Goal: Information Seeking & Learning: Learn about a topic

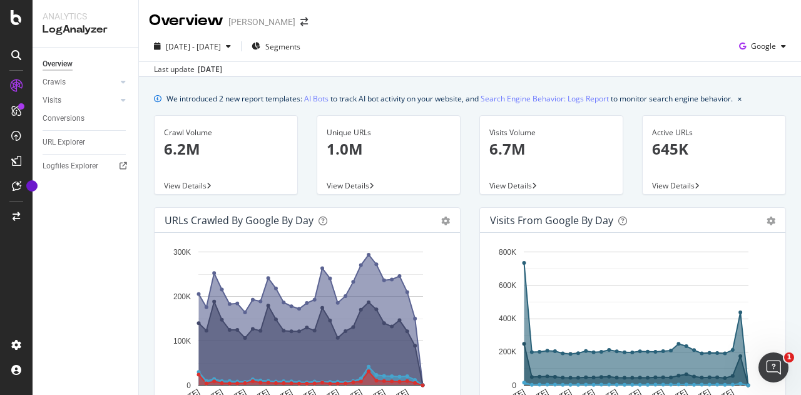
click at [348, 163] on div "Unique URLs 1.0M" at bounding box center [389, 146] width 124 height 61
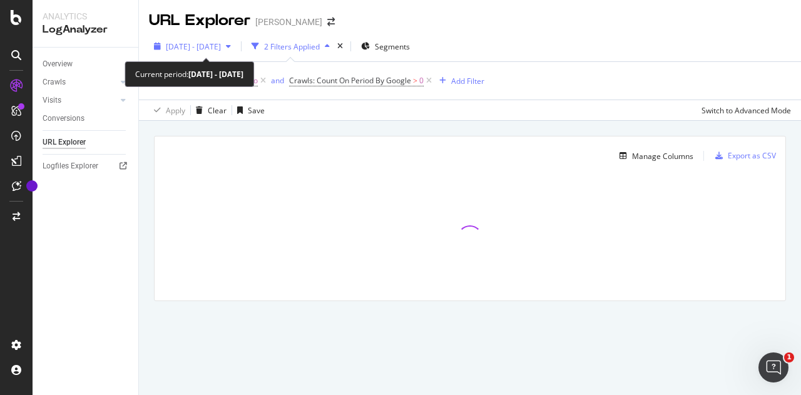
click at [221, 43] on span "[DATE] - [DATE]" at bounding box center [193, 46] width 55 height 11
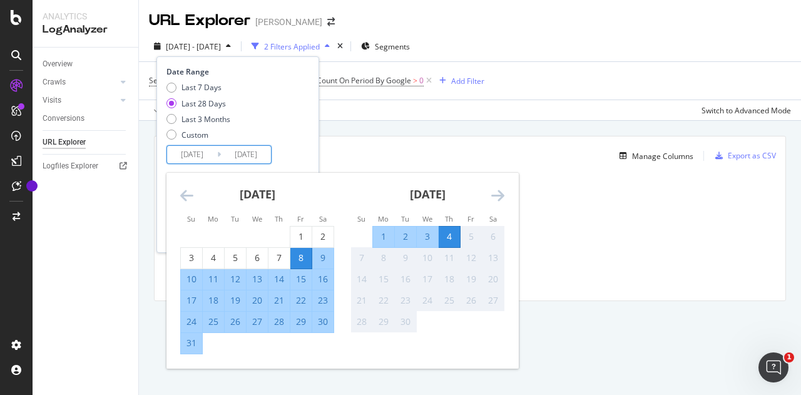
click at [208, 150] on input "[DATE]" at bounding box center [192, 155] width 50 height 18
click at [185, 197] on icon "Move backward to switch to the previous month." at bounding box center [186, 195] width 13 height 15
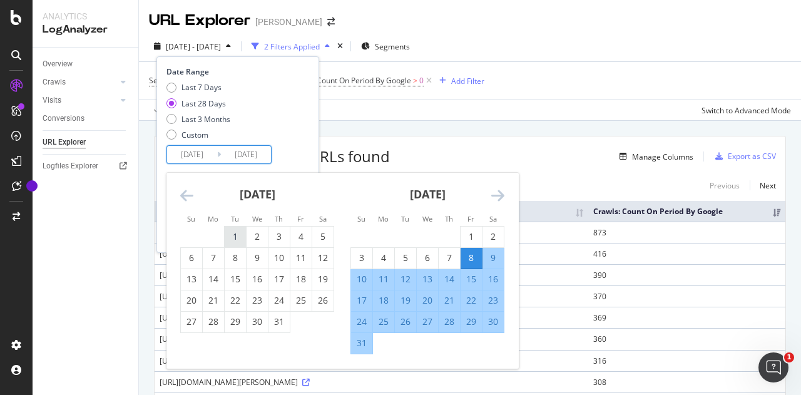
click at [243, 236] on div "1" at bounding box center [235, 236] width 21 height 13
type input "[DATE]"
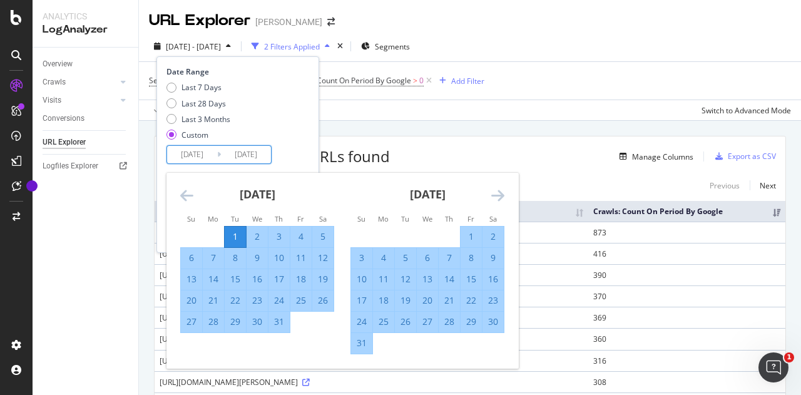
click at [366, 341] on div "31" at bounding box center [361, 343] width 21 height 13
type input "[DATE]"
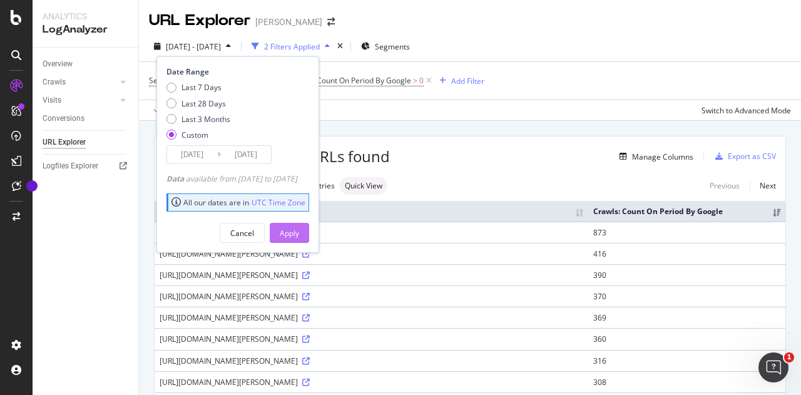
click at [299, 232] on div "Apply" at bounding box center [289, 233] width 19 height 11
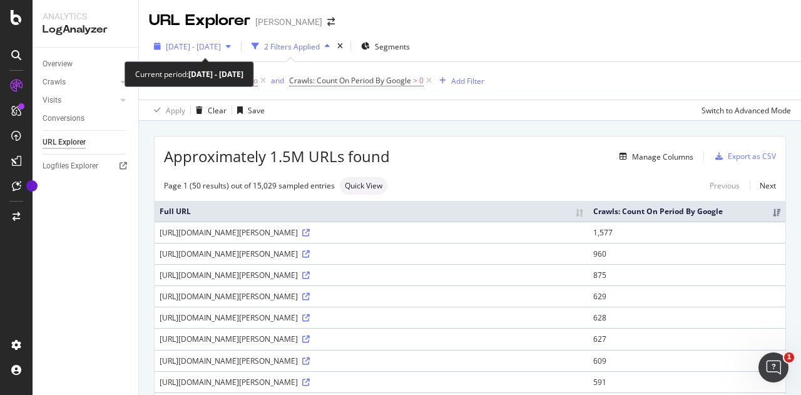
click at [221, 49] on span "[DATE] - [DATE]" at bounding box center [193, 46] width 55 height 11
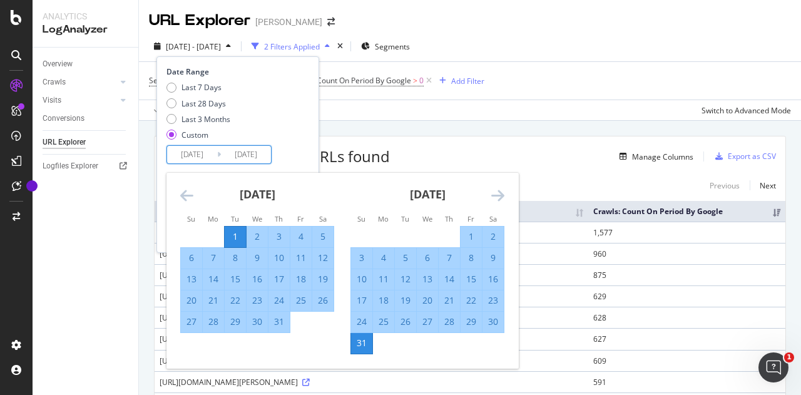
click at [200, 150] on input "[DATE]" at bounding box center [192, 155] width 50 height 18
click at [469, 233] on div "1" at bounding box center [471, 236] width 21 height 13
type input "[DATE]"
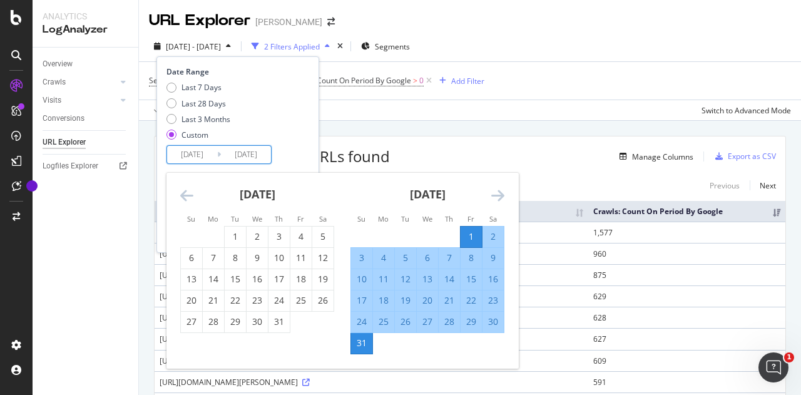
click at [364, 341] on div "31" at bounding box center [361, 343] width 21 height 13
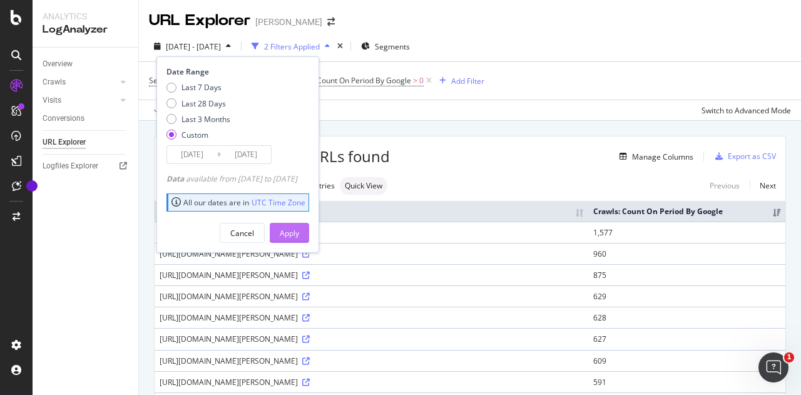
click at [299, 228] on div "Apply" at bounding box center [289, 233] width 19 height 11
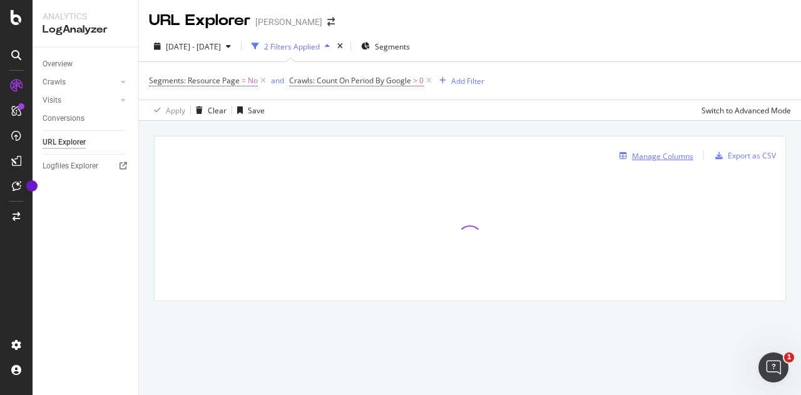
click at [638, 157] on div "Manage Columns" at bounding box center [662, 156] width 61 height 11
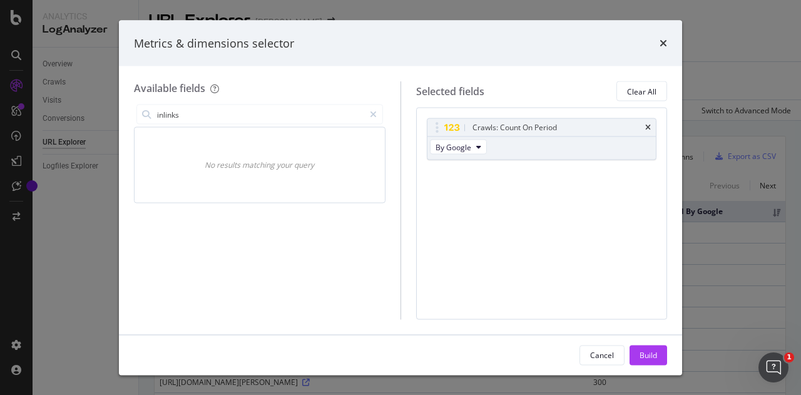
type input "inlinks"
click at [657, 43] on div "Metrics & dimensions selector" at bounding box center [400, 43] width 533 height 16
click at [663, 44] on icon "times" at bounding box center [664, 43] width 8 height 10
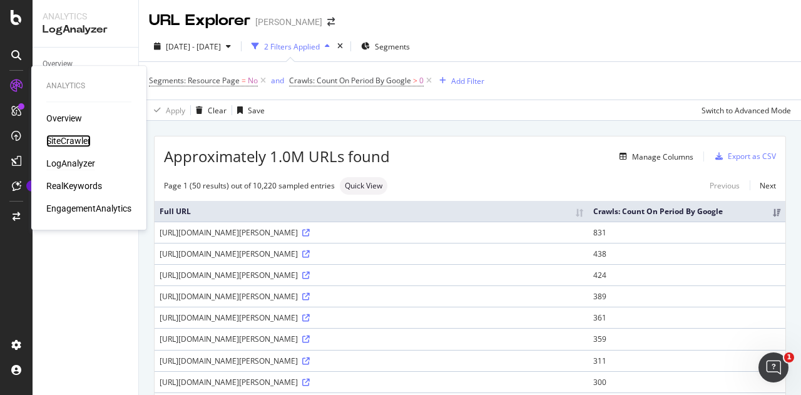
click at [71, 136] on div "SiteCrawler" at bounding box center [68, 141] width 44 height 13
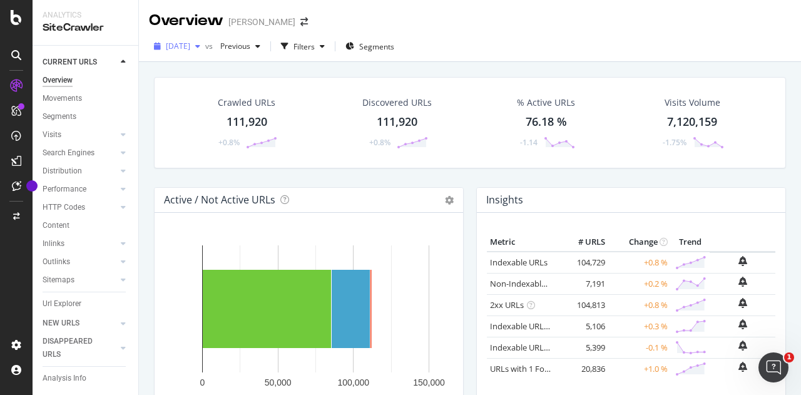
click at [190, 47] on span "[DATE]" at bounding box center [178, 46] width 24 height 11
click at [397, 123] on div "111,920" at bounding box center [397, 122] width 41 height 16
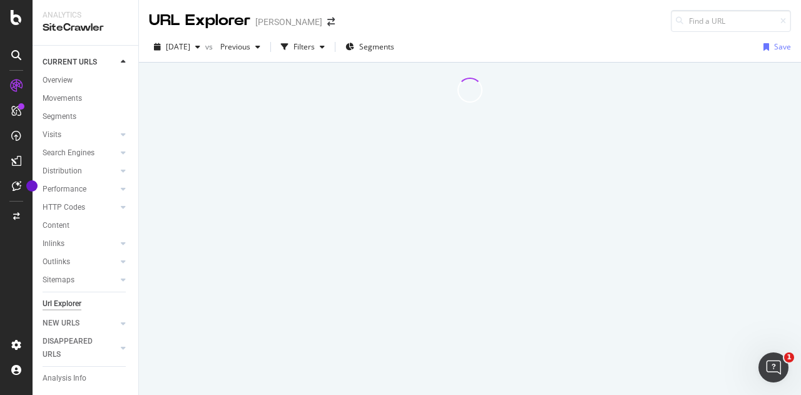
click at [397, 123] on div at bounding box center [470, 229] width 662 height 332
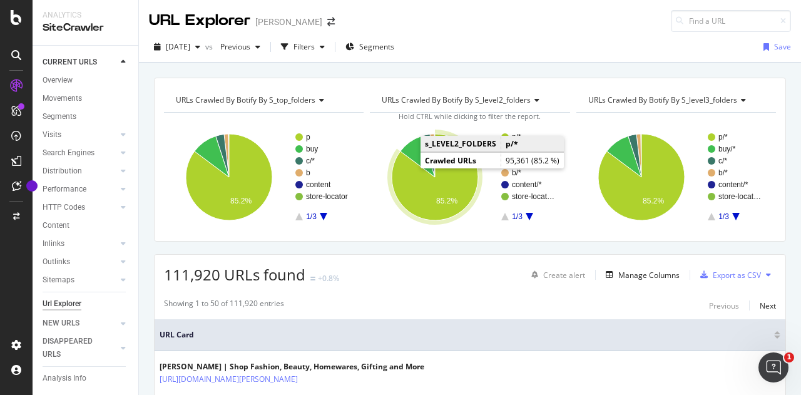
scroll to position [138, 0]
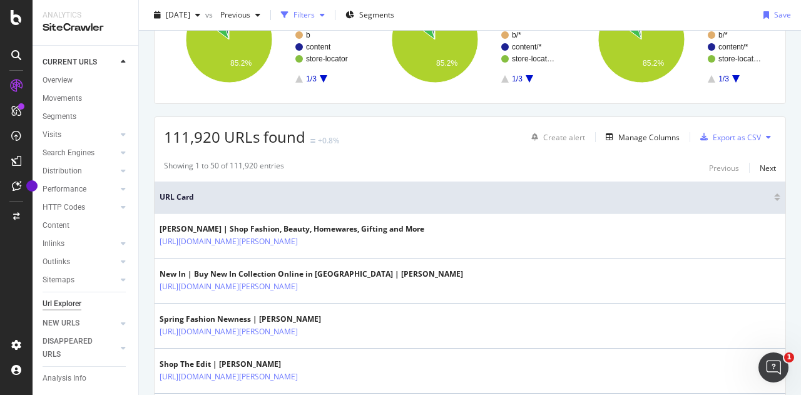
click at [330, 23] on div "Filters" at bounding box center [303, 15] width 54 height 19
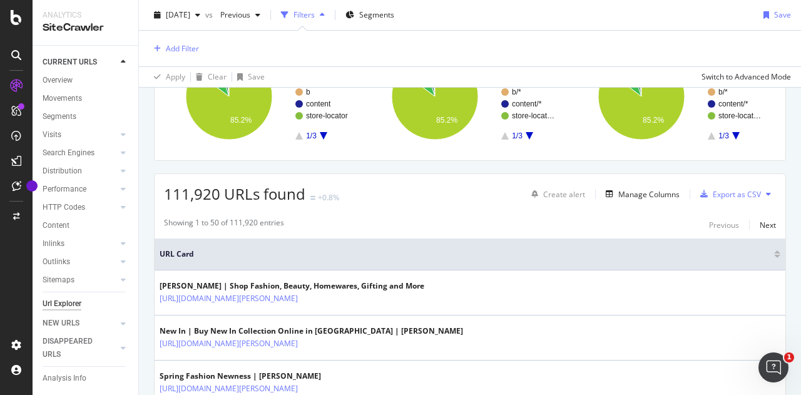
scroll to position [194, 0]
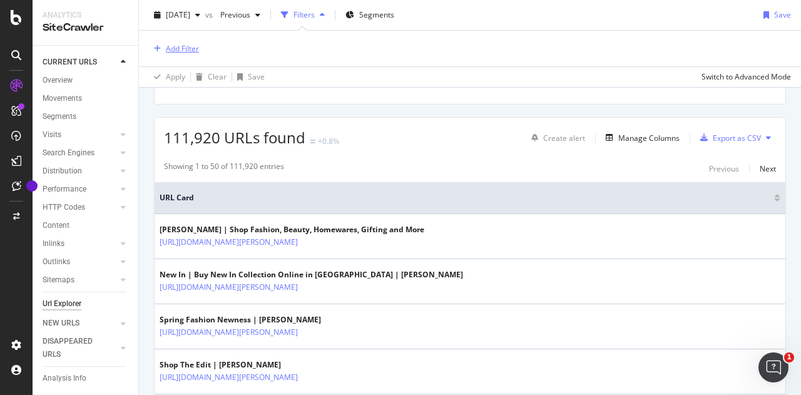
click at [163, 50] on div "button" at bounding box center [157, 49] width 17 height 8
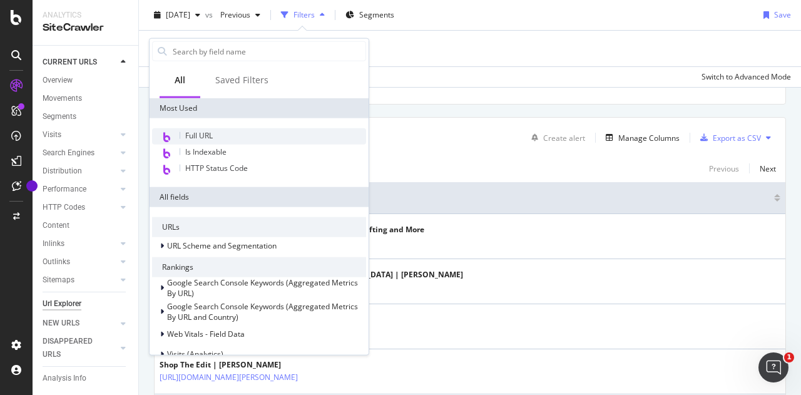
click at [216, 138] on div "Full URL" at bounding box center [259, 136] width 214 height 16
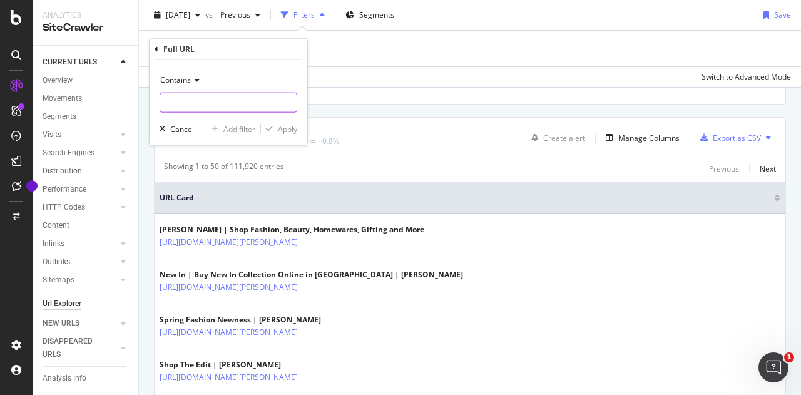
click at [195, 102] on input "text" at bounding box center [228, 103] width 136 height 20
type input "/c/"
click at [282, 126] on div "Apply" at bounding box center [287, 128] width 19 height 11
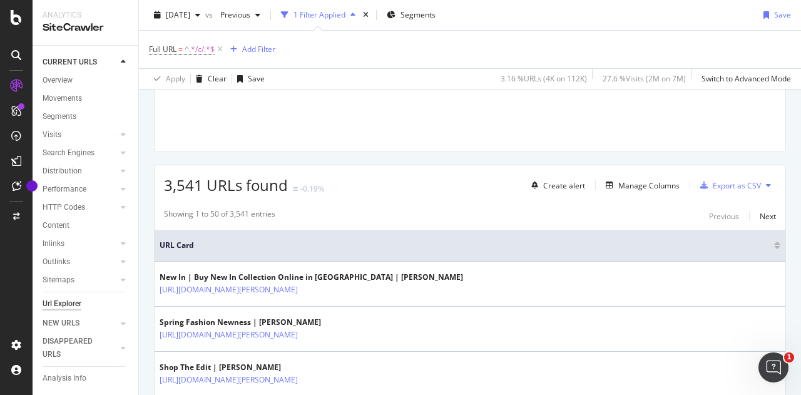
scroll to position [197, 0]
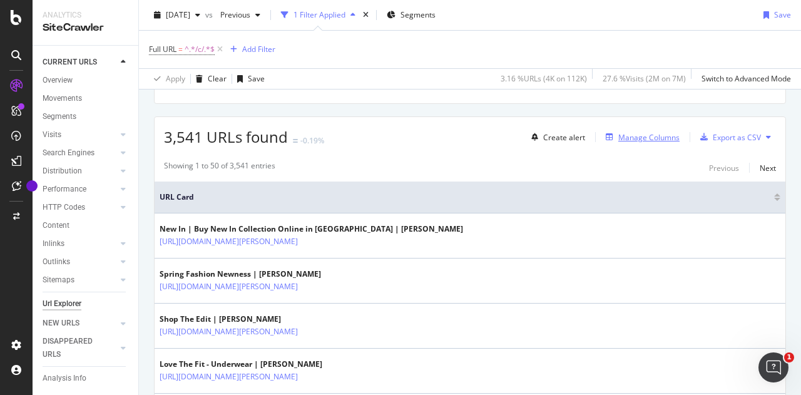
click at [633, 137] on div "Manage Columns" at bounding box center [648, 137] width 61 height 11
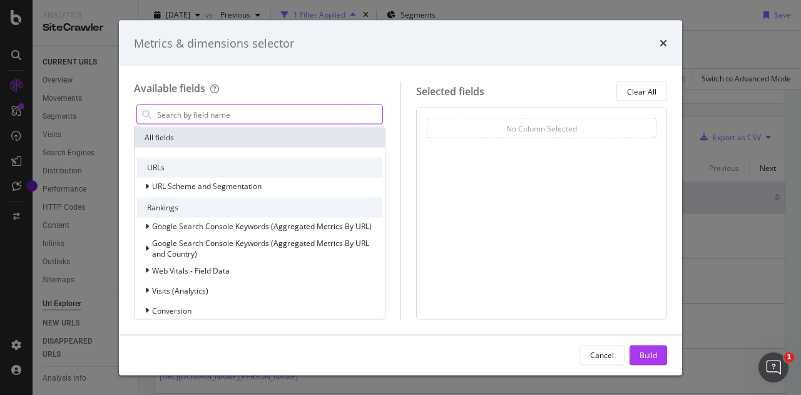
click at [353, 110] on input "modal" at bounding box center [269, 114] width 227 height 19
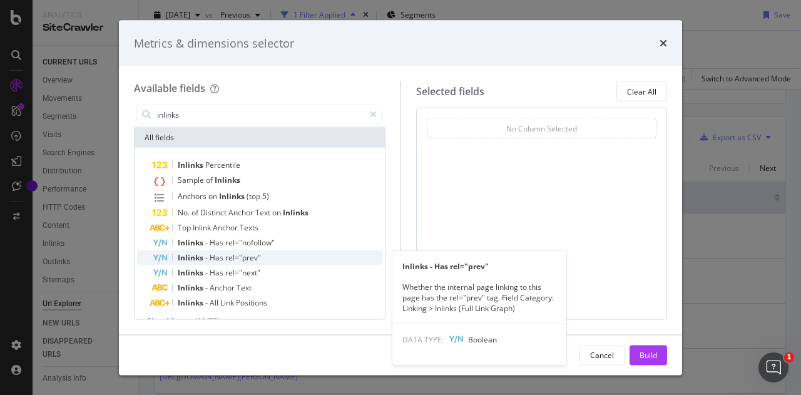
scroll to position [16, 0]
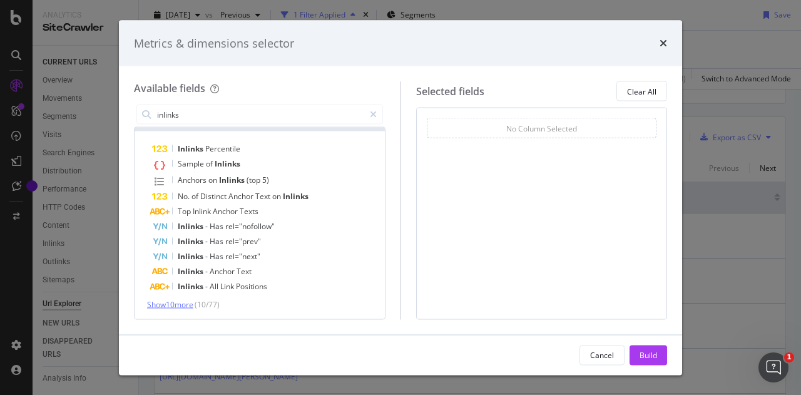
type input "inlinks"
click at [184, 302] on span "Show 10 more" at bounding box center [170, 304] width 46 height 11
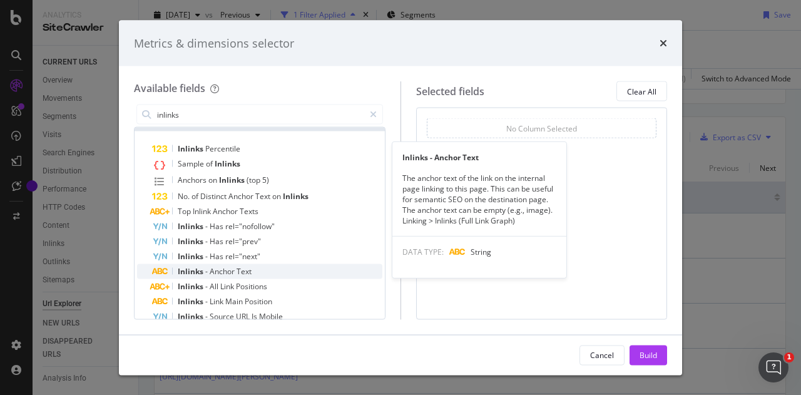
scroll to position [169, 0]
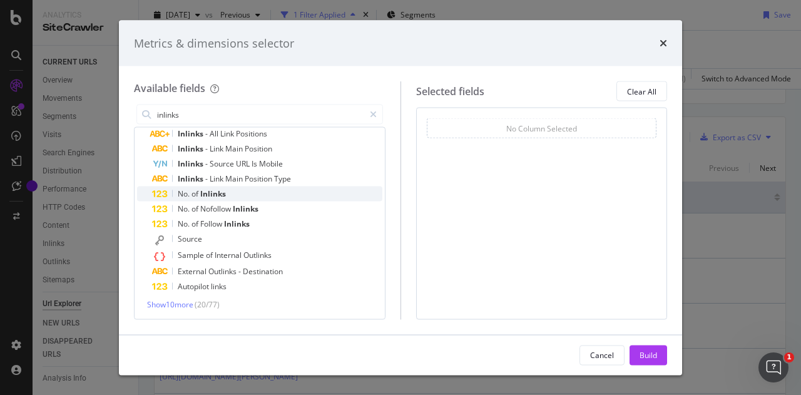
click at [273, 196] on div "No. of Inlinks" at bounding box center [267, 194] width 230 height 15
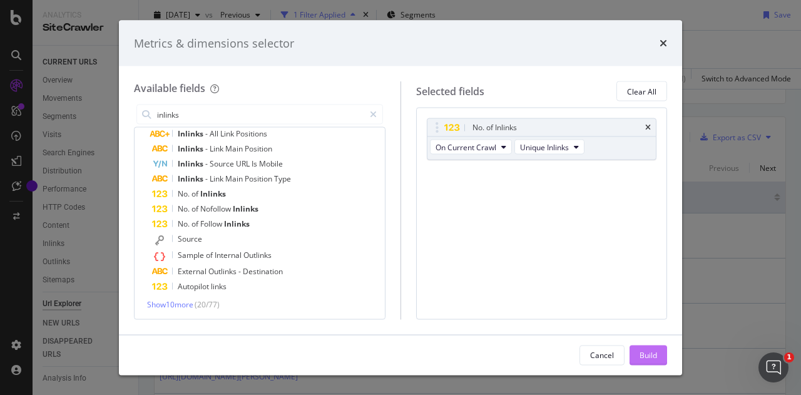
click at [656, 351] on div "Build" at bounding box center [649, 354] width 18 height 11
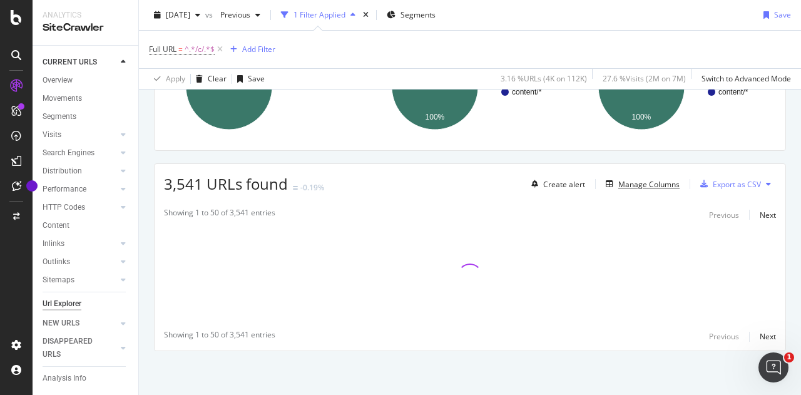
scroll to position [148, 0]
